Goal: Transaction & Acquisition: Obtain resource

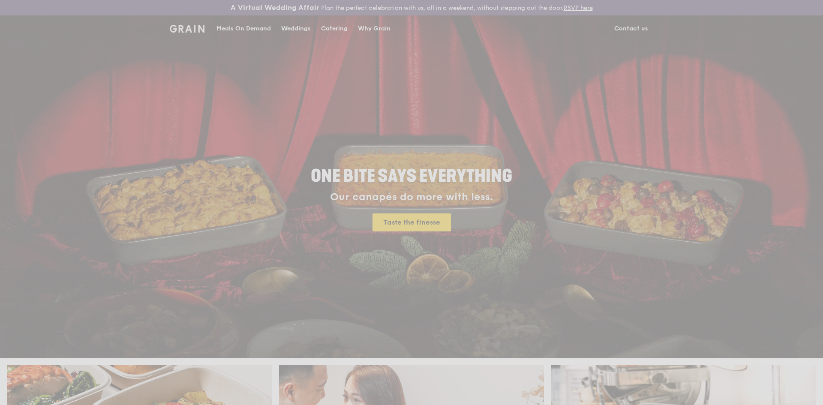
click at [341, 25] on div "Weddings by Grain presents Plan the perfect celebration with us, all in a weeke…" at bounding box center [411, 202] width 823 height 405
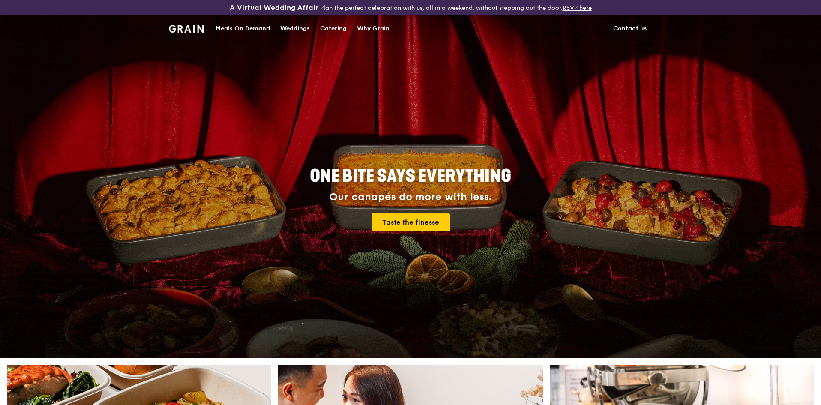
click at [341, 25] on div "Catering" at bounding box center [333, 29] width 27 height 26
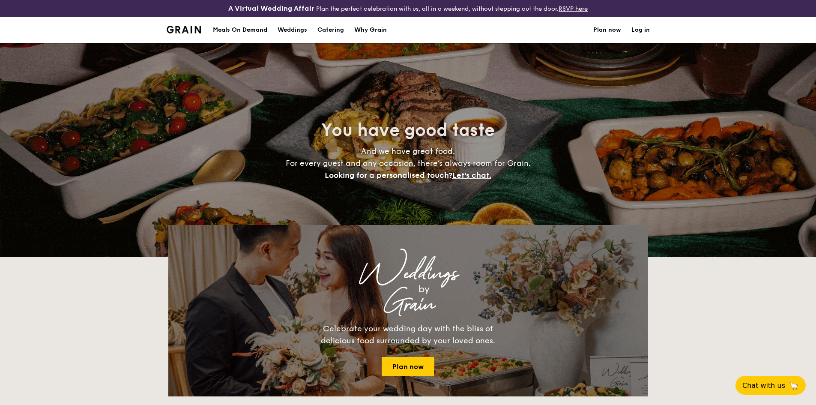
select select
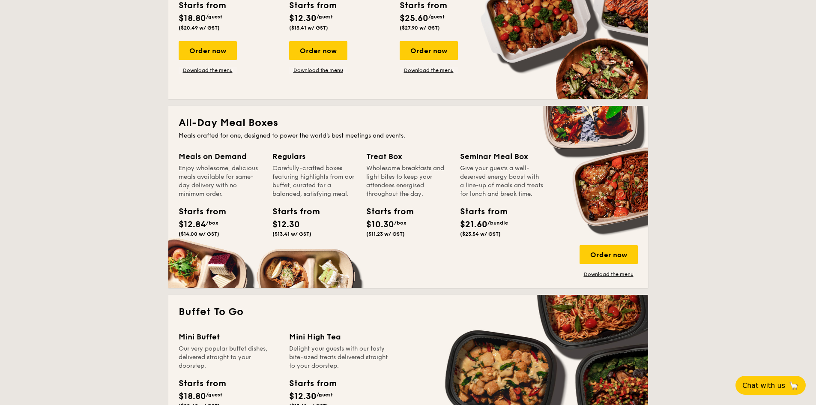
scroll to position [343, 0]
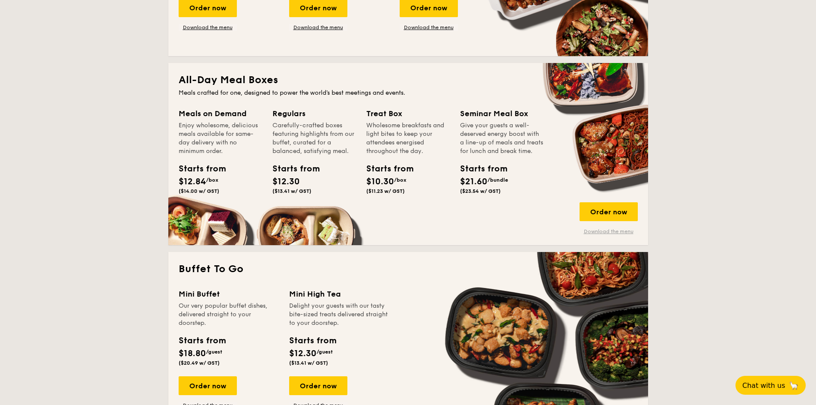
click at [610, 230] on link "Download the menu" at bounding box center [609, 231] width 58 height 7
